Goal: Find specific page/section: Find specific page/section

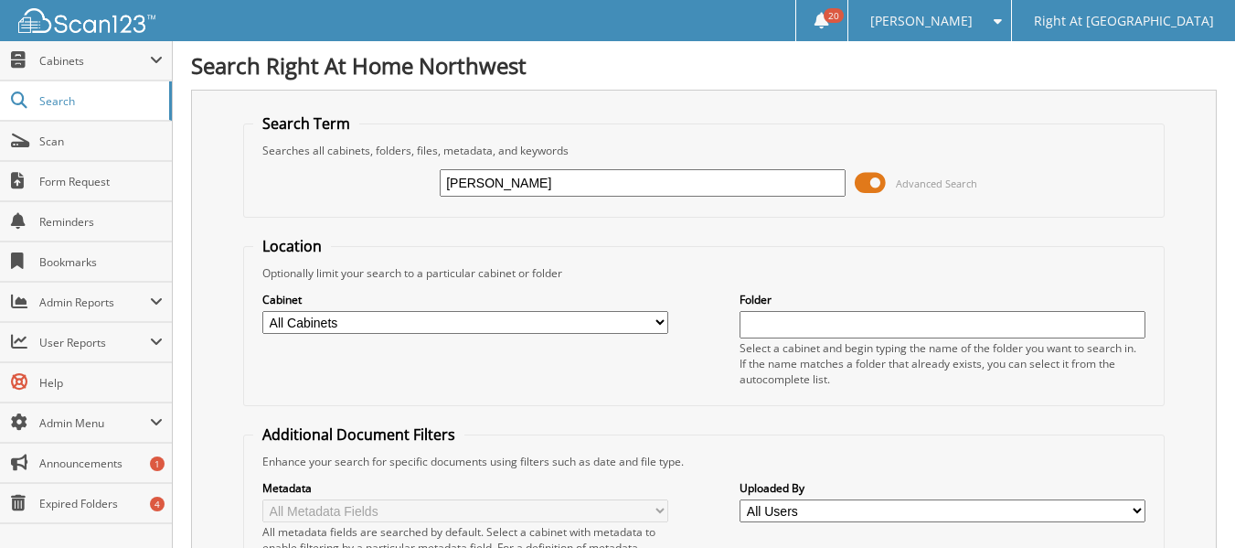
type input "[PERSON_NAME]"
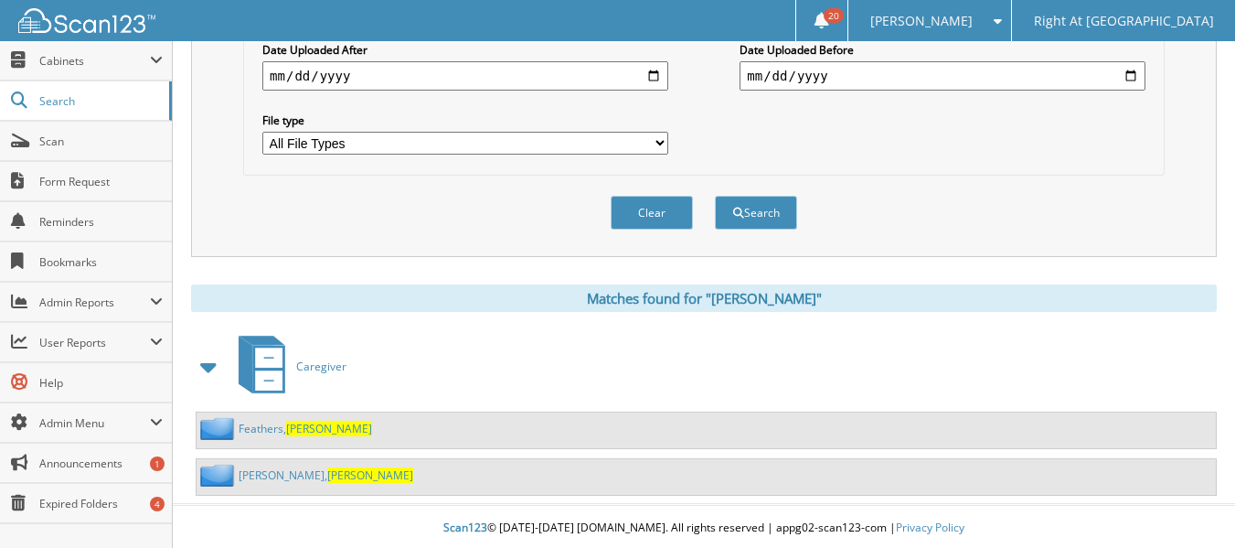
scroll to position [550, 0]
click at [276, 479] on link "[PERSON_NAME]" at bounding box center [326, 474] width 175 height 16
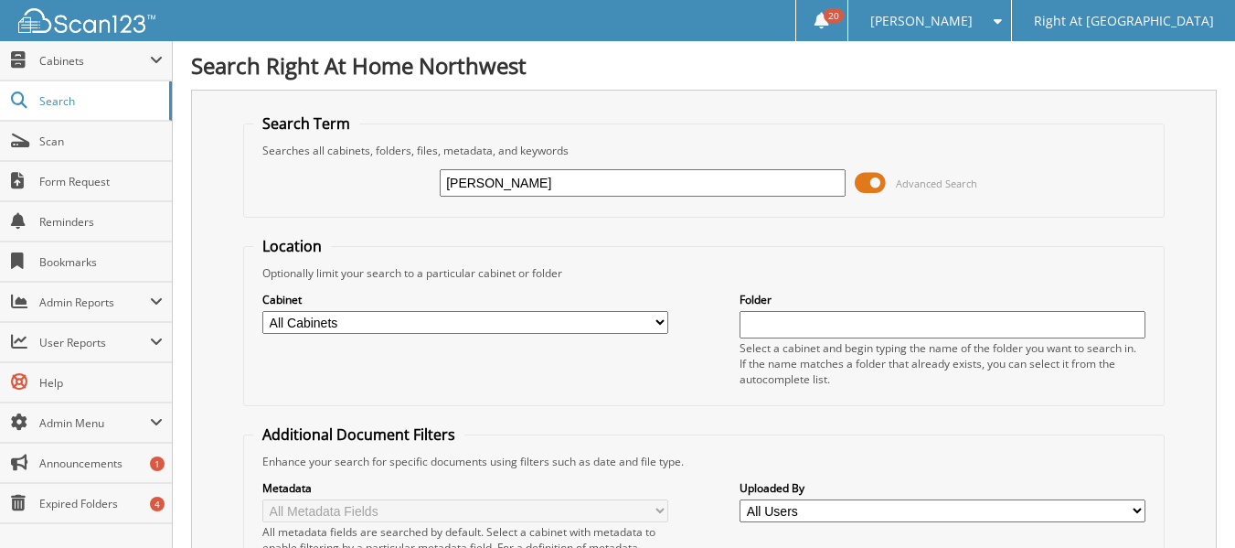
type input "davenport"
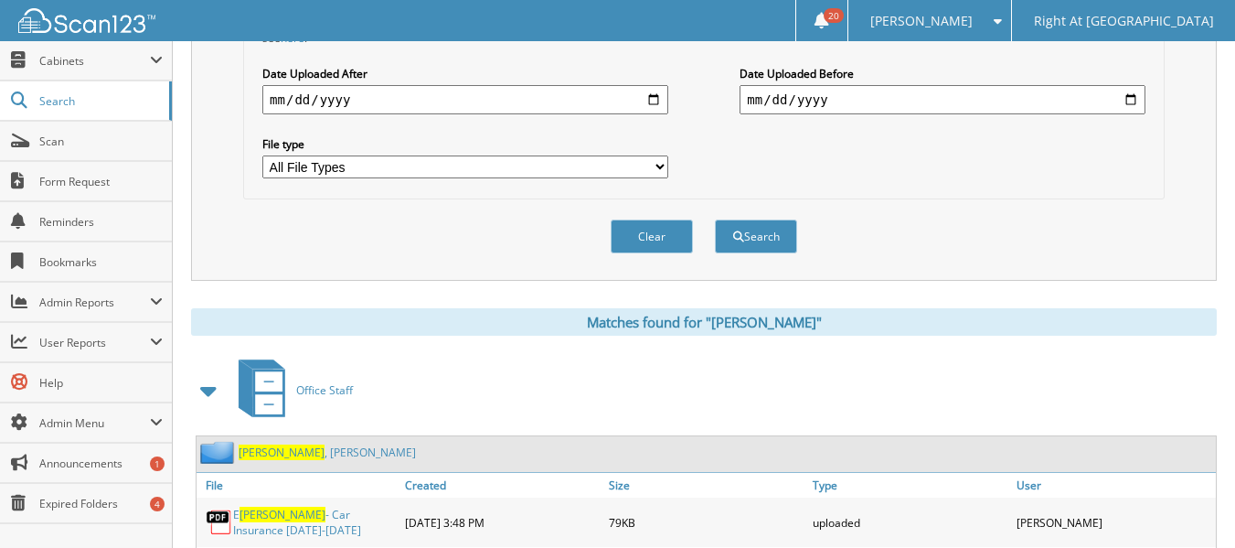
scroll to position [527, 0]
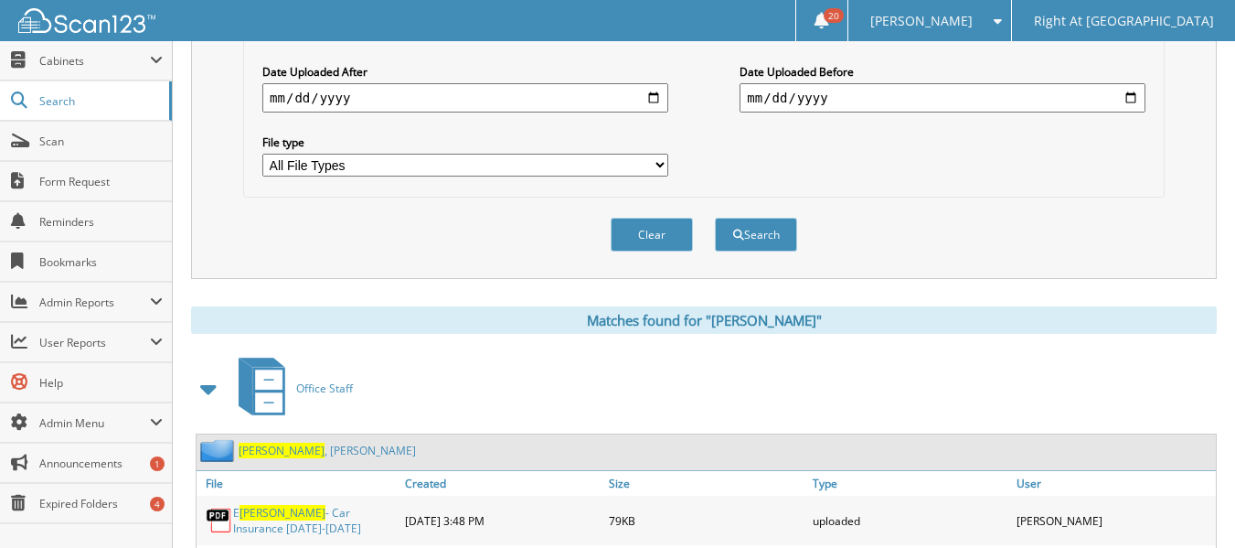
click at [283, 449] on span "Davenport" at bounding box center [282, 451] width 86 height 16
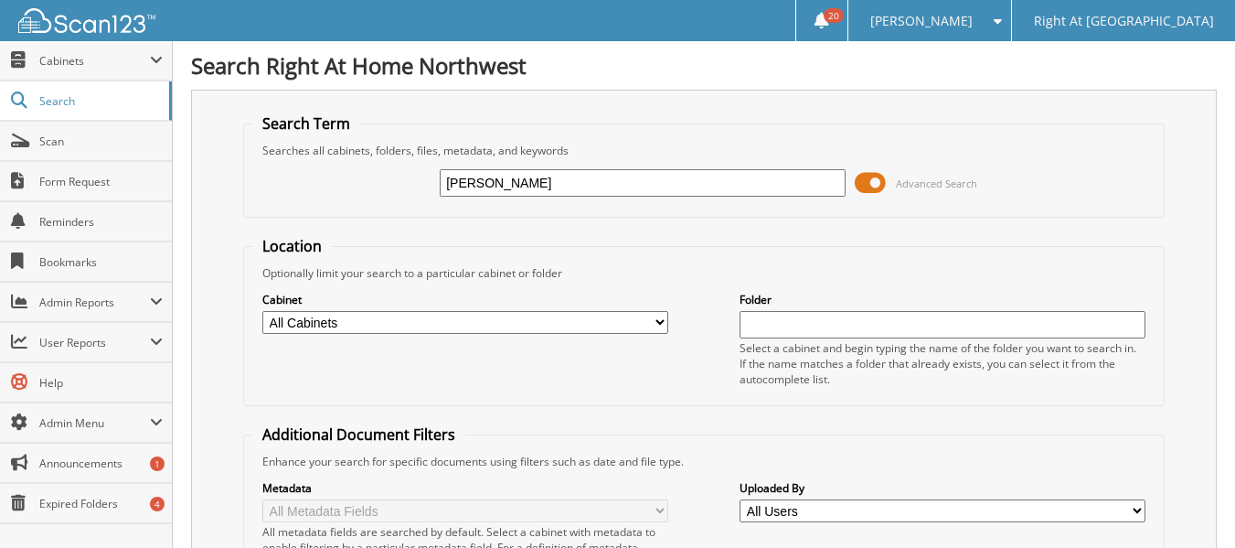
type input "aldridge"
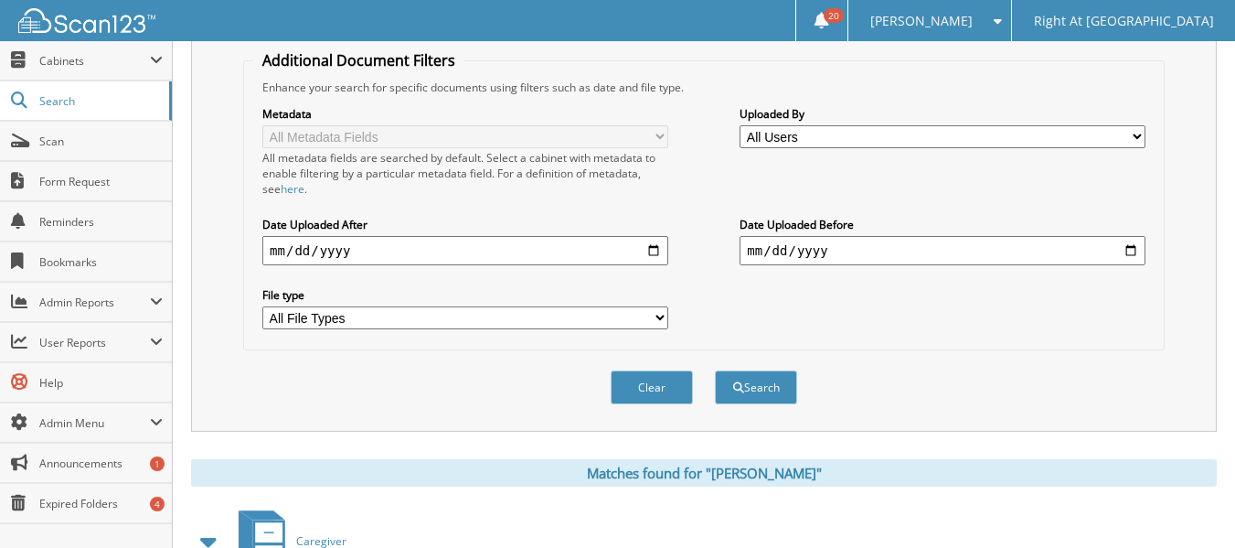
scroll to position [497, 0]
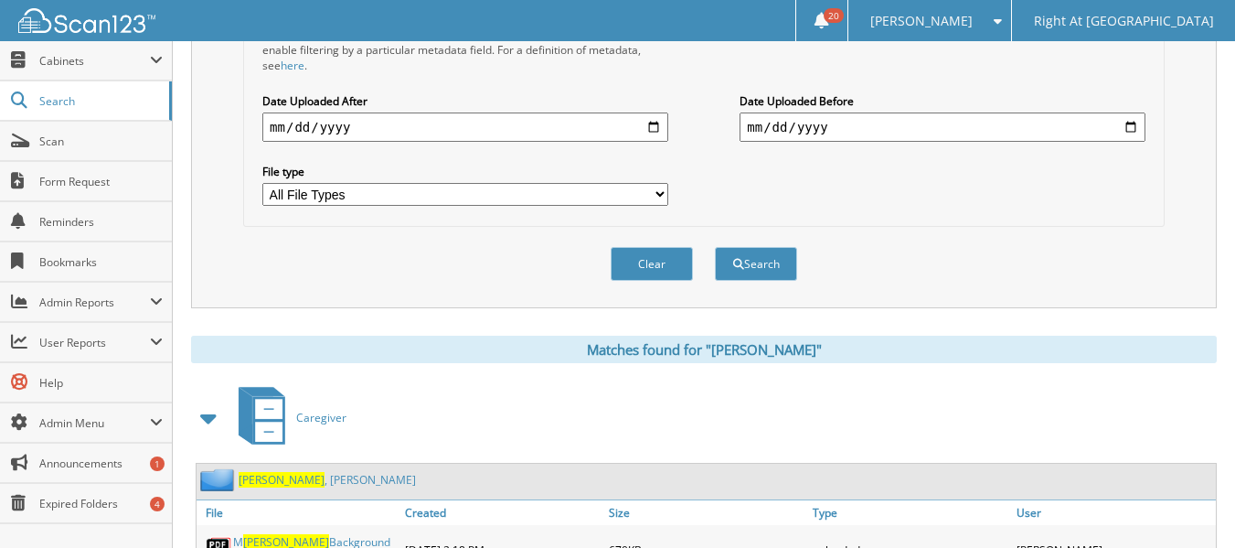
click at [297, 483] on link "Aldridge , Melissa" at bounding box center [327, 480] width 177 height 16
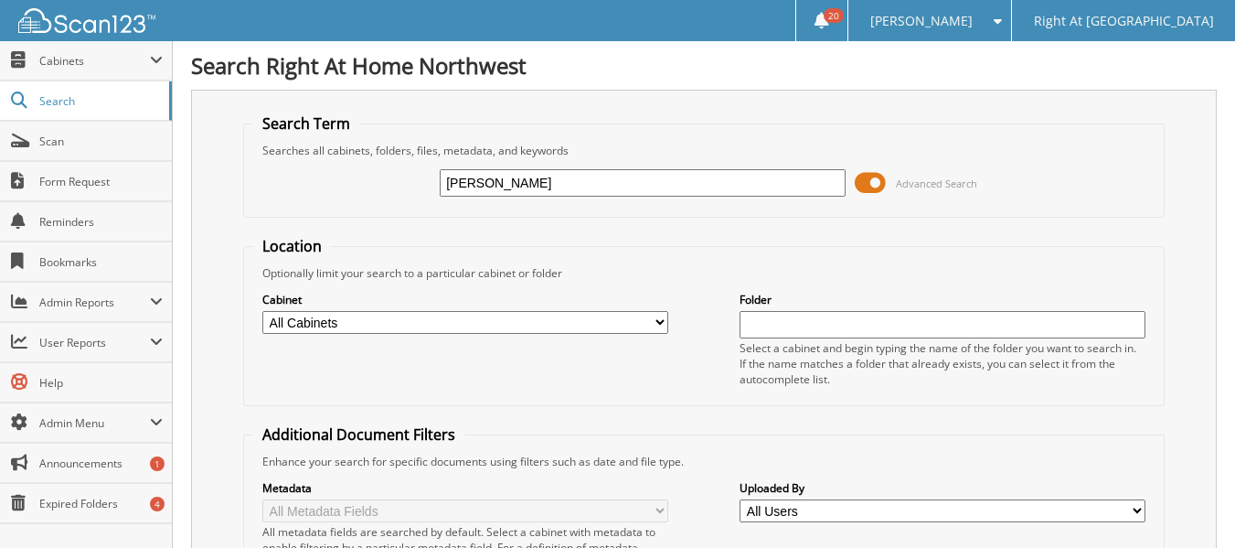
type input "[PERSON_NAME]"
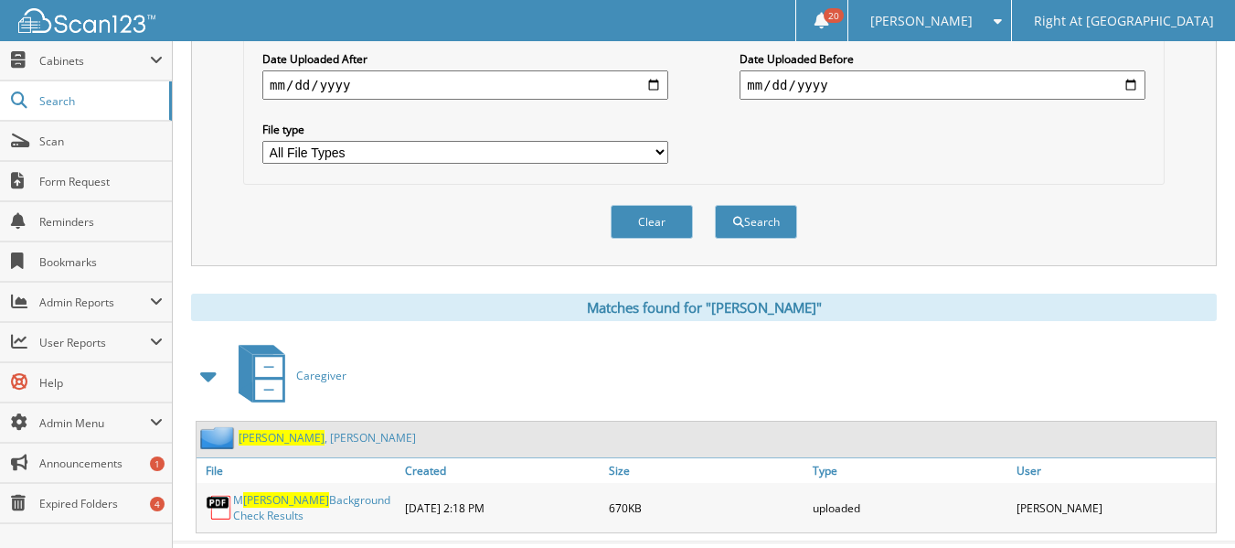
scroll to position [540, 0]
click at [279, 441] on span "[PERSON_NAME]" at bounding box center [282, 437] width 86 height 16
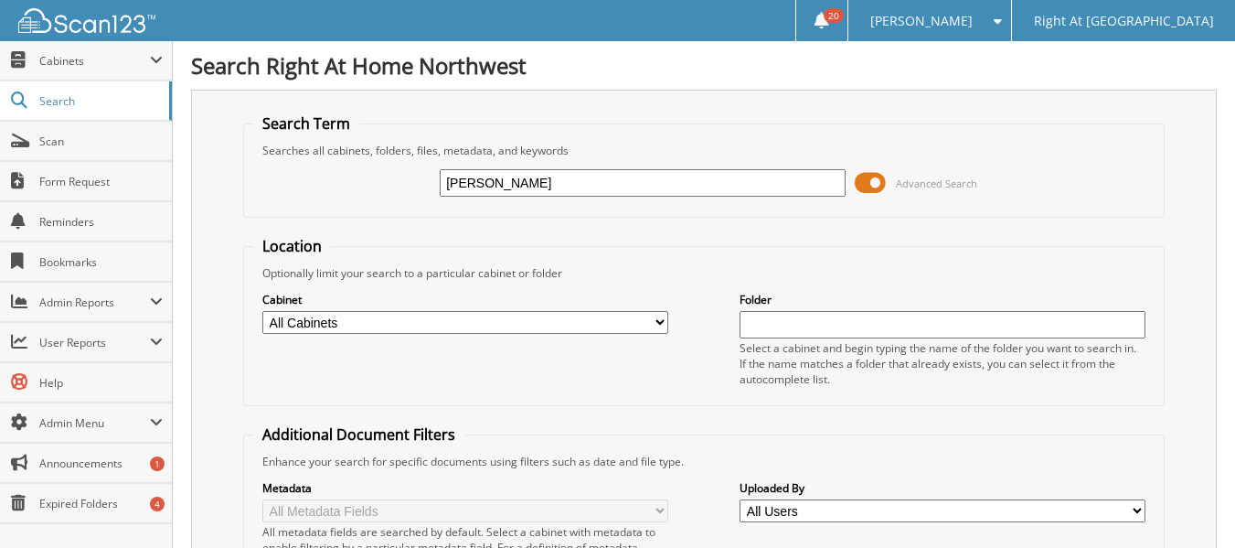
type input "[PERSON_NAME]"
click at [86, 180] on span "Form Request" at bounding box center [100, 182] width 123 height 16
type input "[PERSON_NAME]"
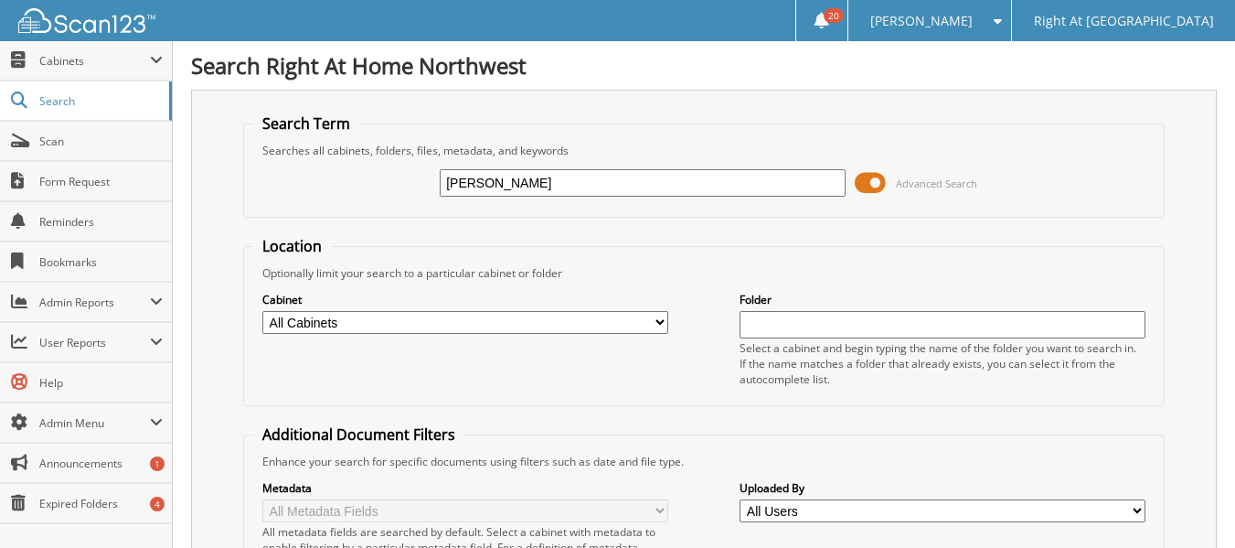
type input "[PERSON_NAME]"
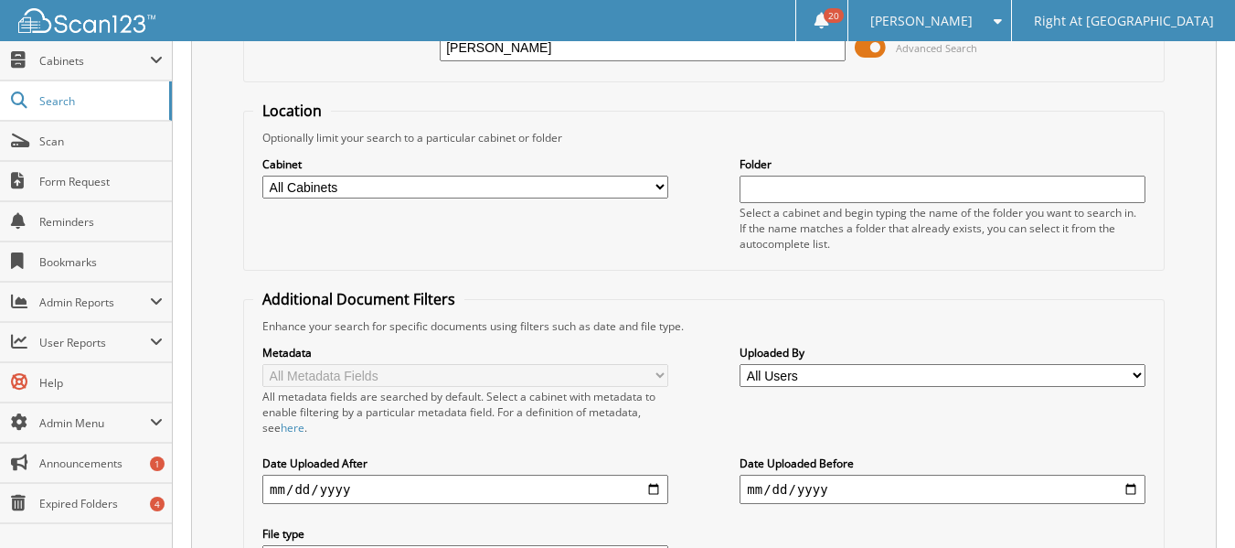
scroll to position [116, 0]
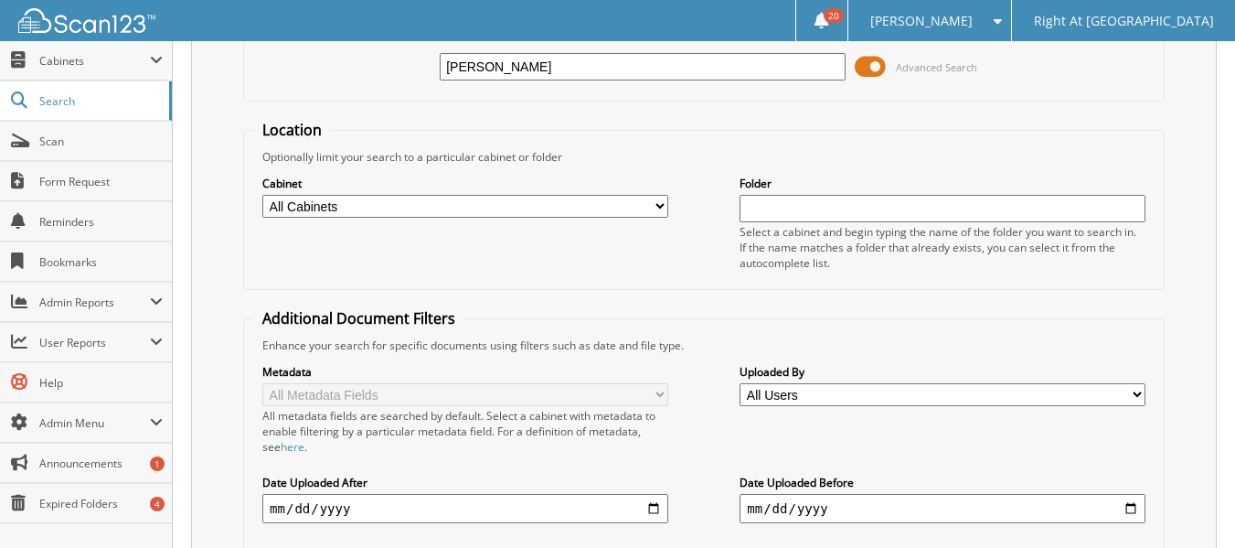
drag, startPoint x: 509, startPoint y: 72, endPoint x: 350, endPoint y: 81, distance: 159.4
click at [350, 81] on div "[PERSON_NAME] Advanced Search" at bounding box center [704, 66] width 902 height 49
